Goal: Task Accomplishment & Management: Complete application form

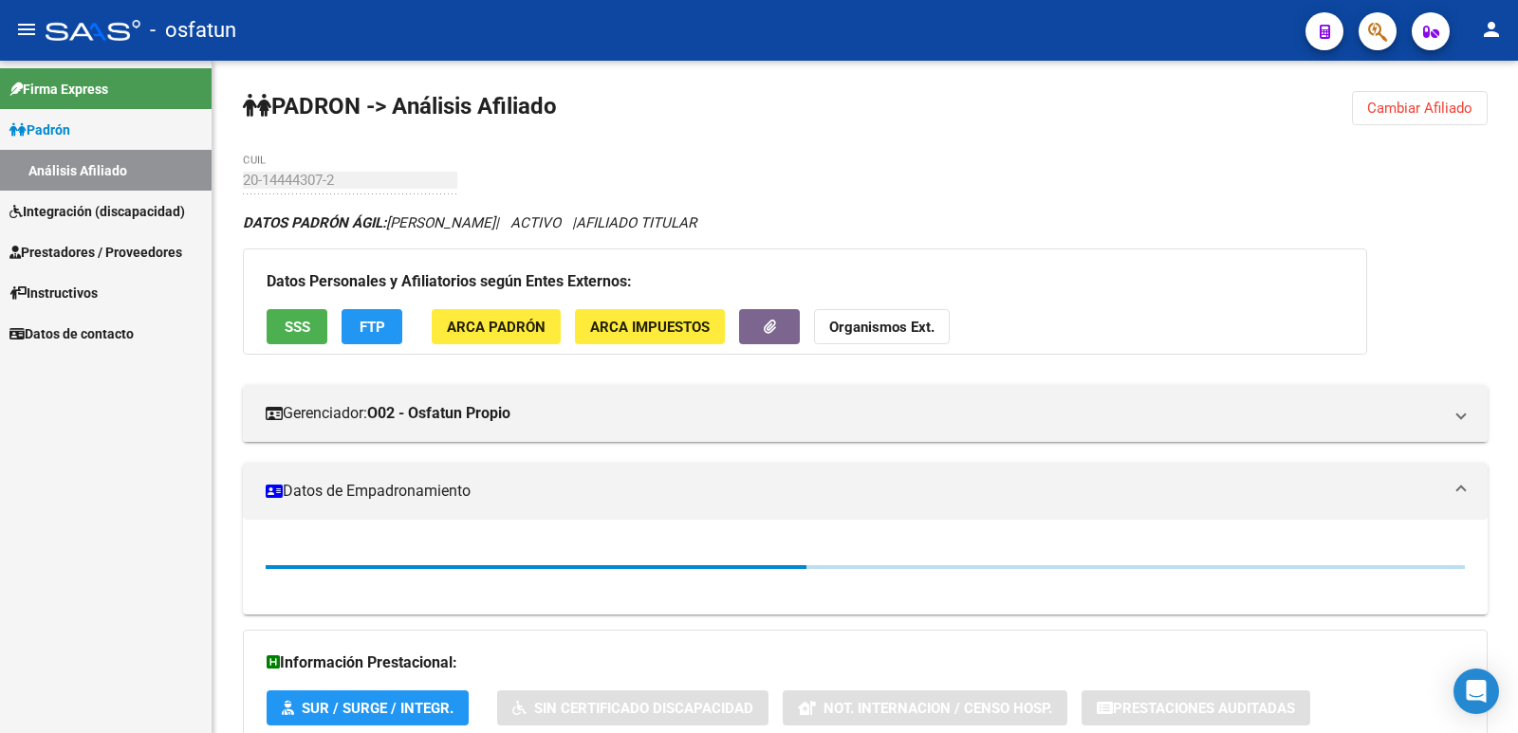
click at [1488, 39] on mat-icon "person" at bounding box center [1491, 29] width 23 height 23
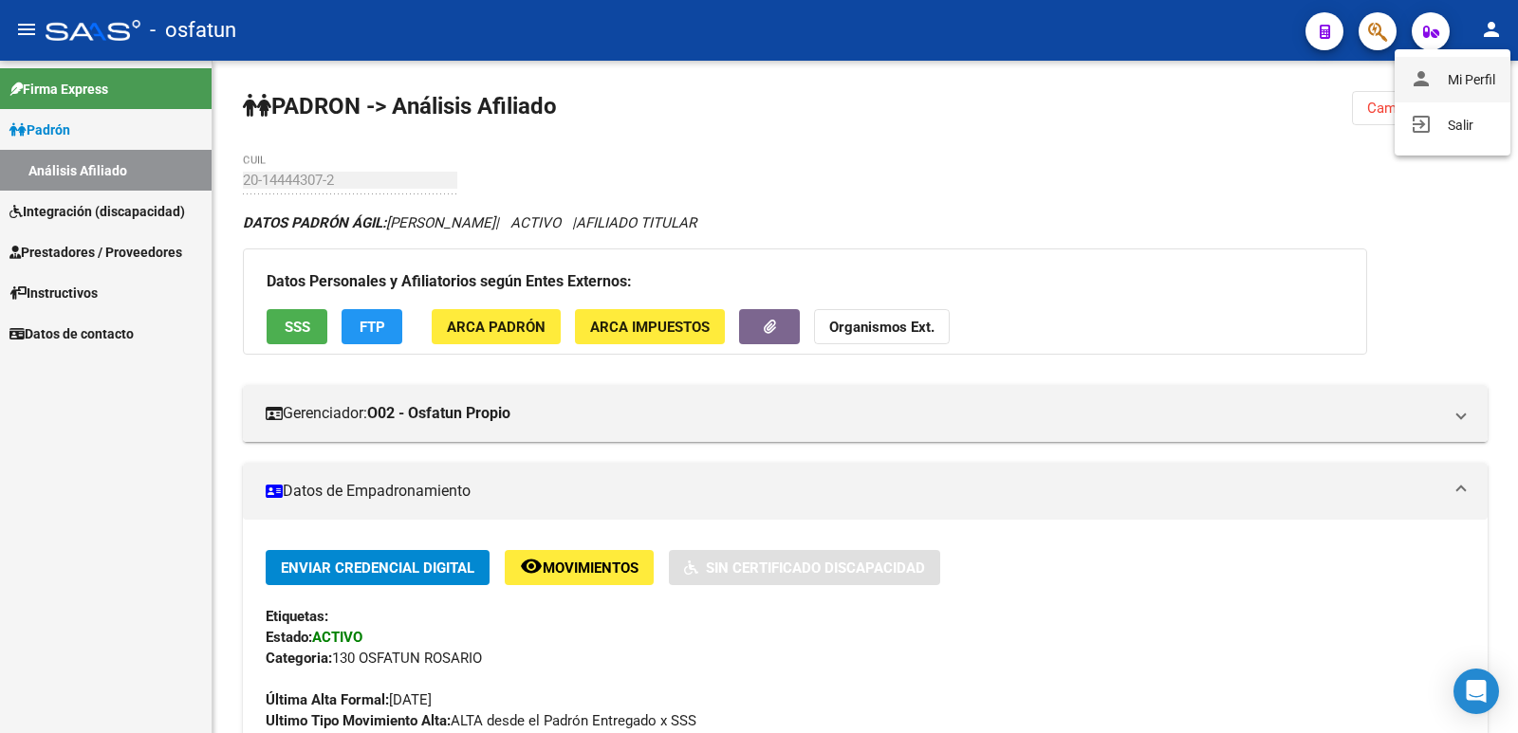
click at [1458, 72] on button "person Mi Perfil" at bounding box center [1452, 80] width 116 height 46
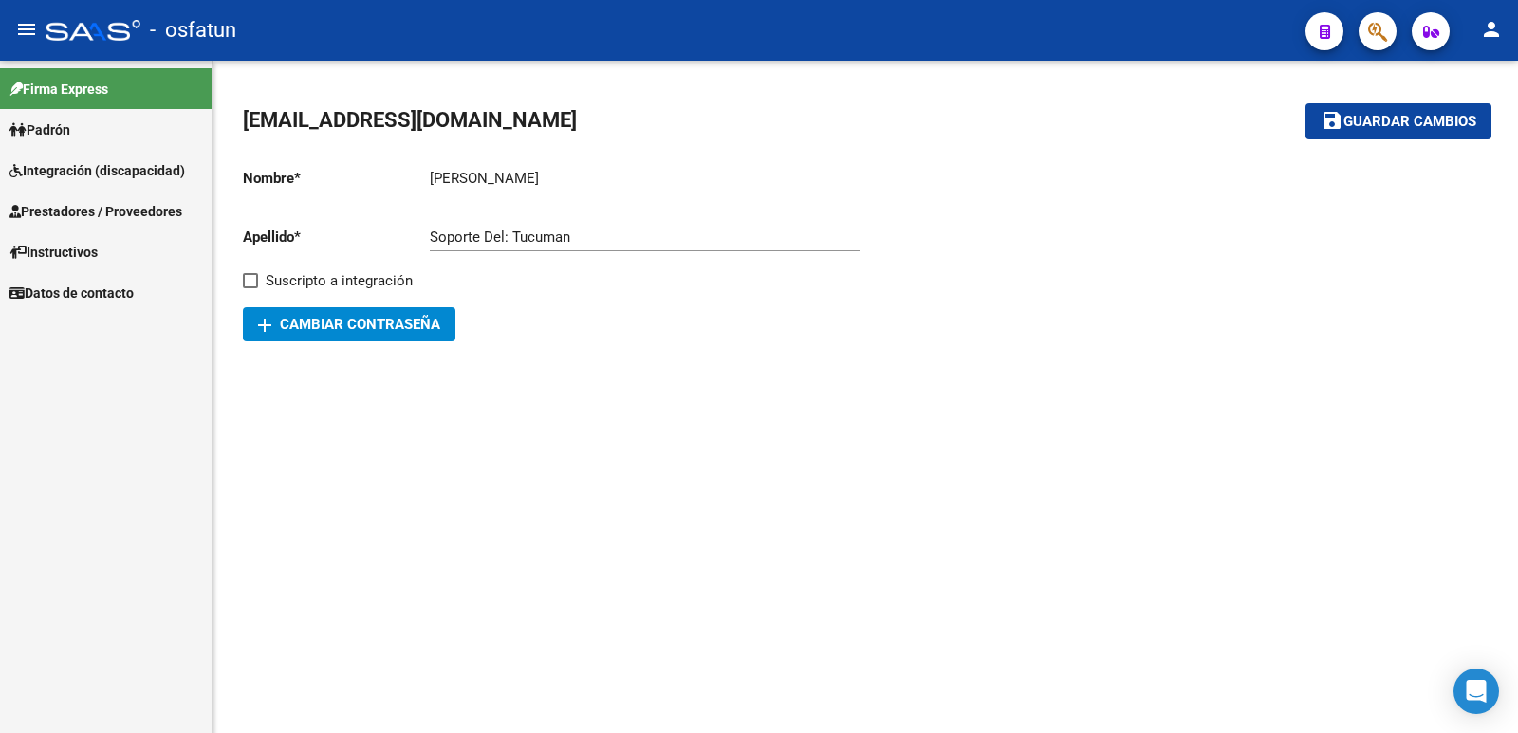
click at [90, 206] on span "Prestadores / Proveedores" at bounding box center [95, 211] width 173 height 21
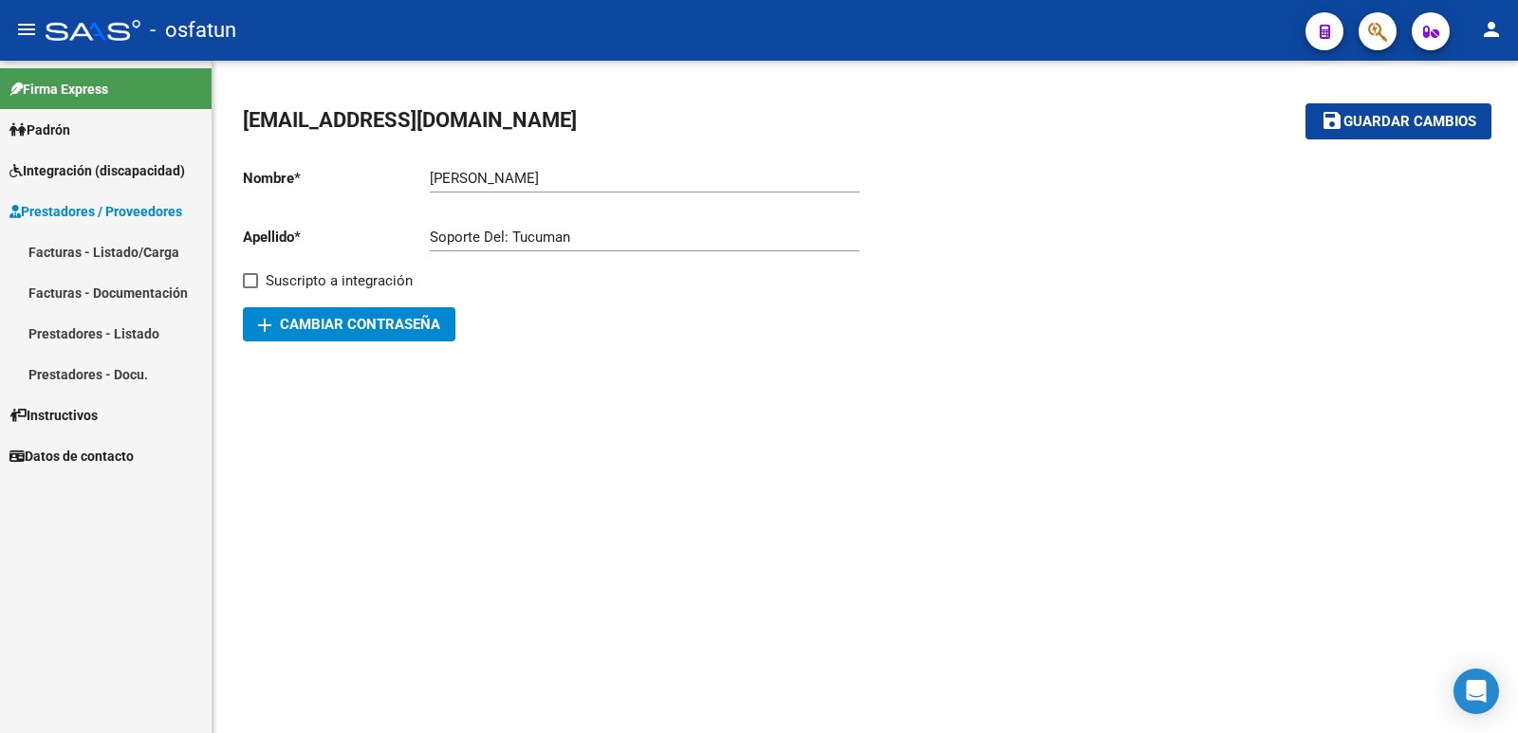
click at [74, 253] on link "Facturas - Listado/Carga" at bounding box center [106, 251] width 212 height 41
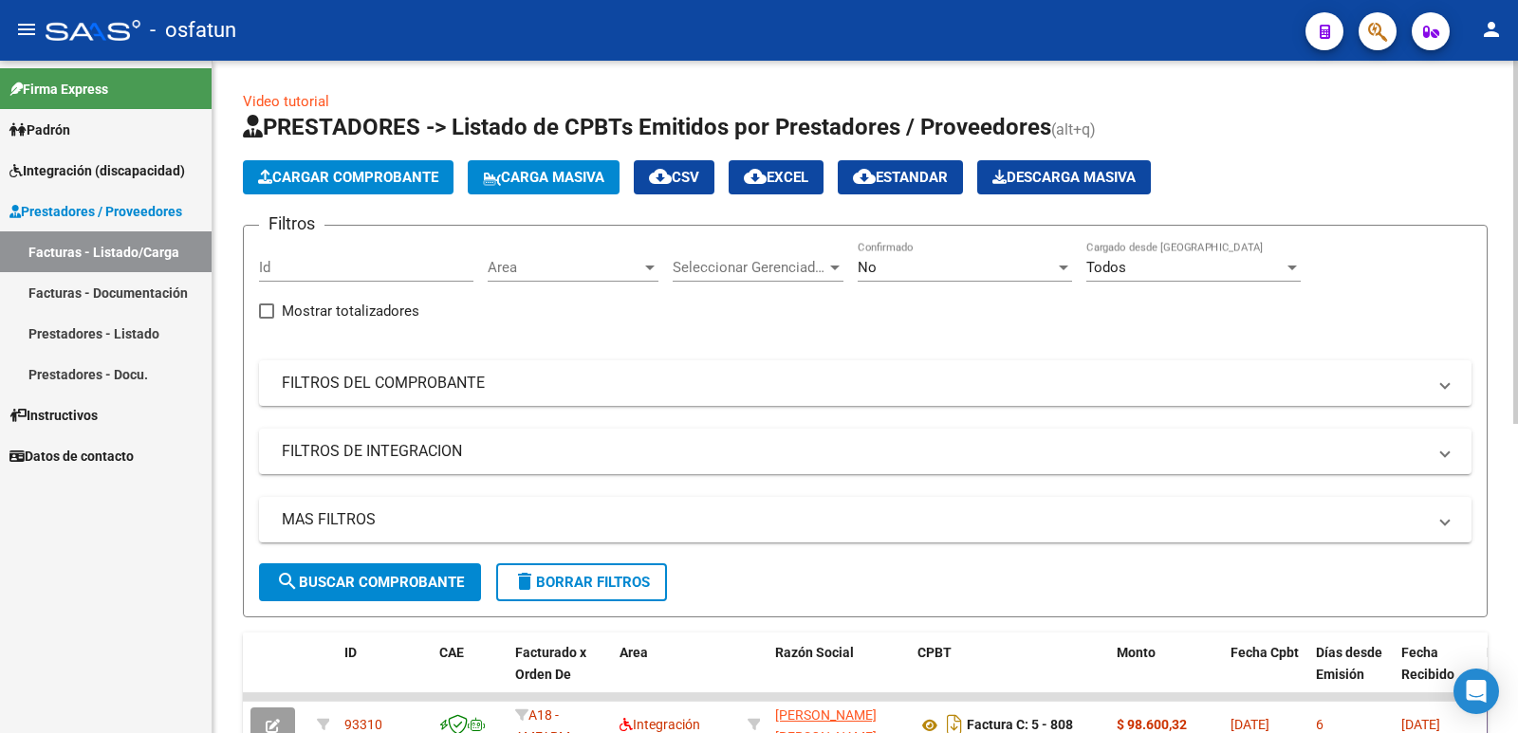
click at [341, 174] on span "Cargar Comprobante" at bounding box center [348, 177] width 180 height 17
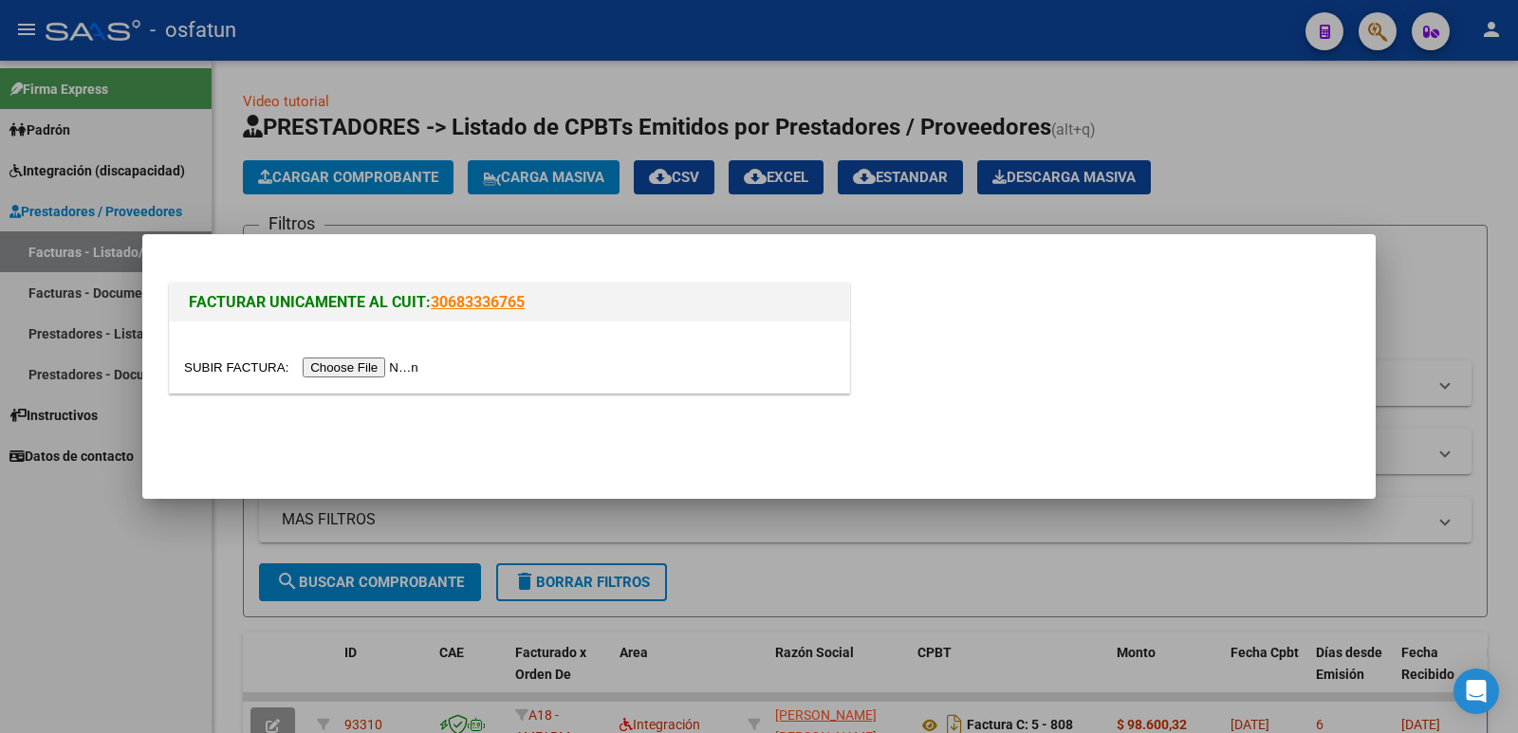
click at [397, 366] on input "file" at bounding box center [304, 368] width 240 height 20
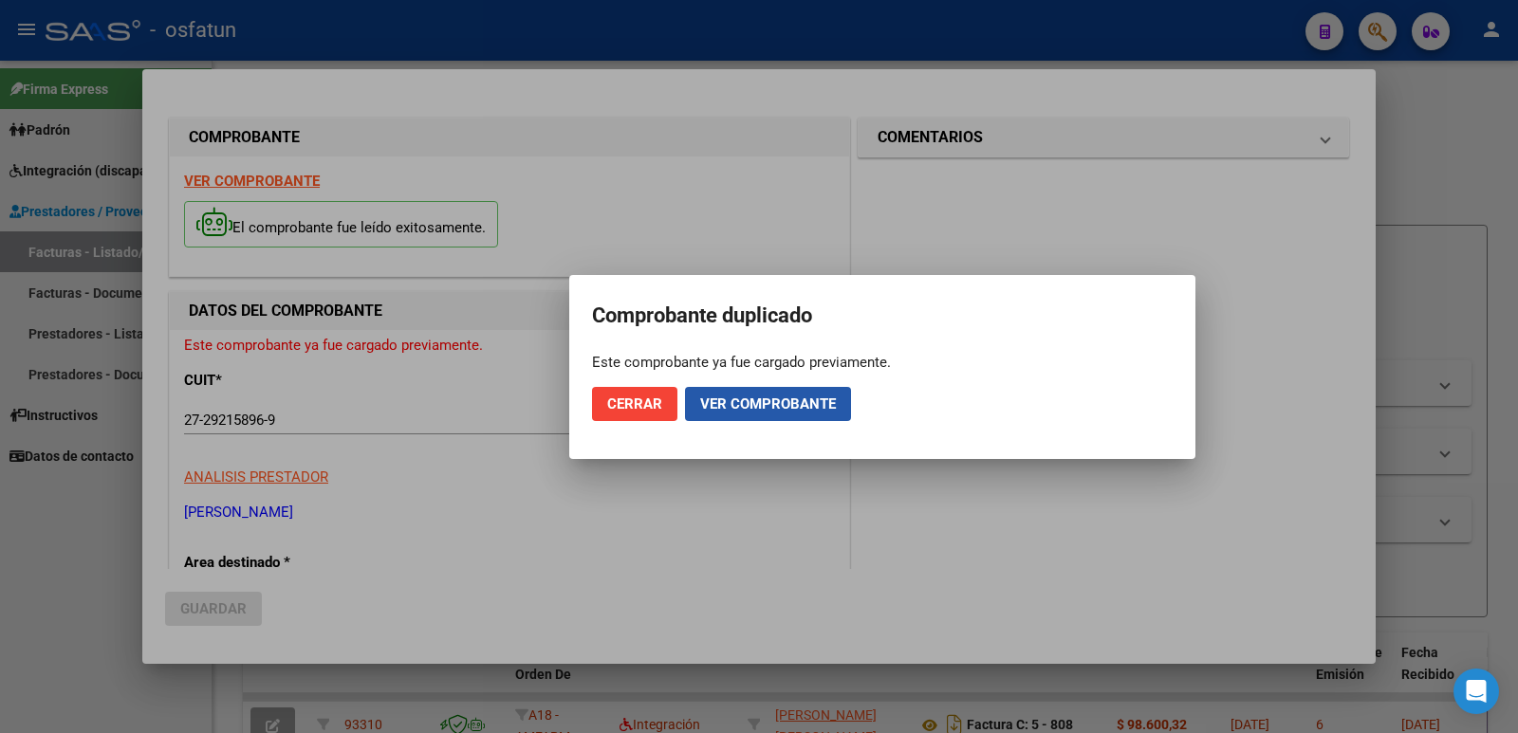
click at [764, 408] on span "Ver comprobante" at bounding box center [768, 404] width 136 height 17
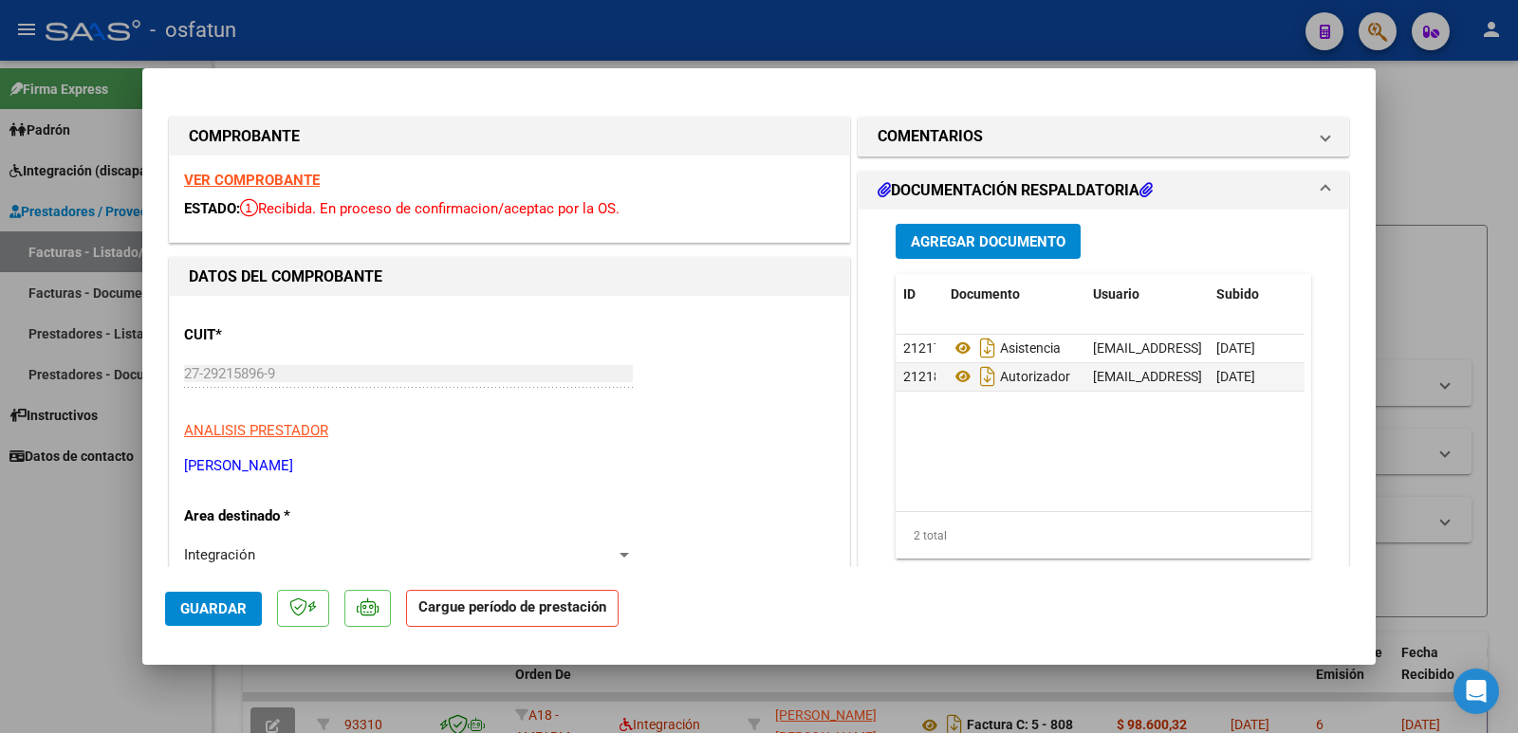
click at [24, 605] on div at bounding box center [759, 366] width 1518 height 733
type input "$ 0,00"
